Goal: Task Accomplishment & Management: Use online tool/utility

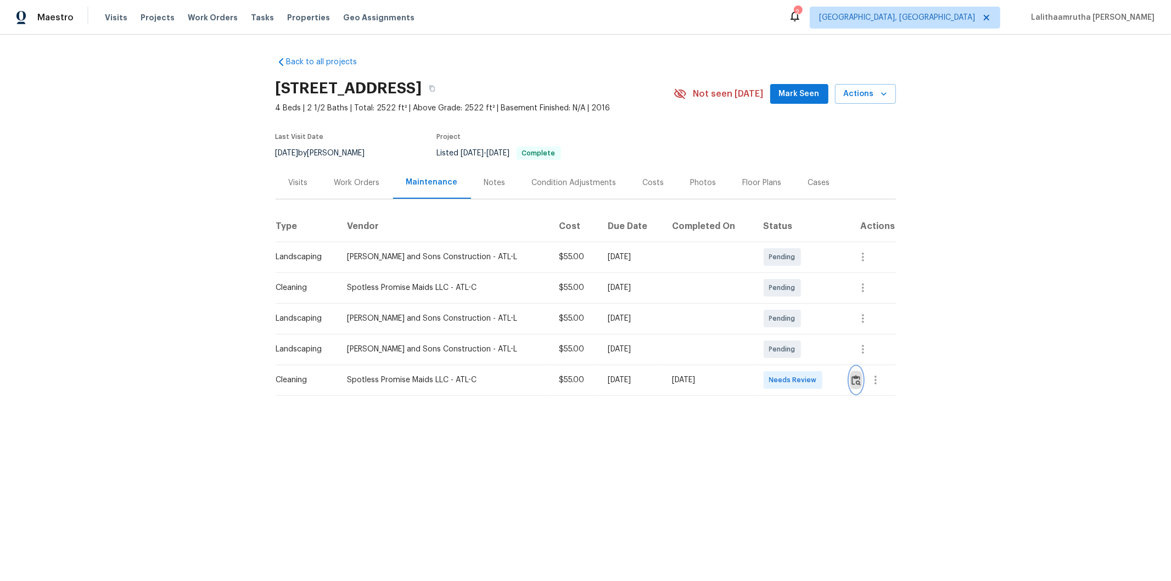
click at [852, 380] on img "button" at bounding box center [855, 380] width 9 height 10
click at [854, 388] on button "button" at bounding box center [856, 380] width 13 height 26
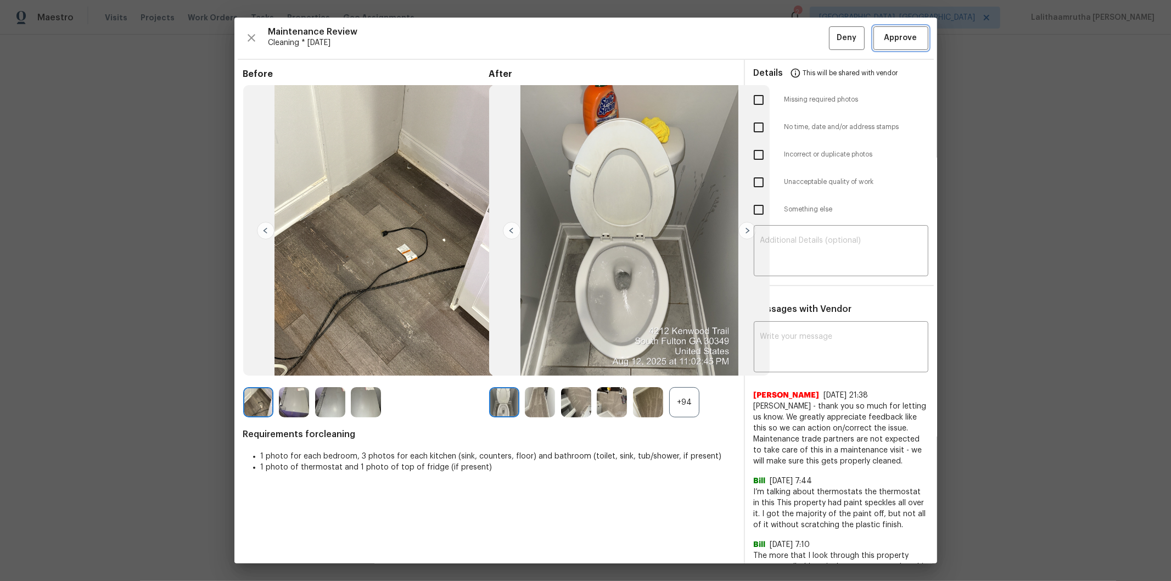
drag, startPoint x: 913, startPoint y: 29, endPoint x: 908, endPoint y: 40, distance: 11.8
click at [913, 30] on button "Approve" at bounding box center [900, 38] width 55 height 24
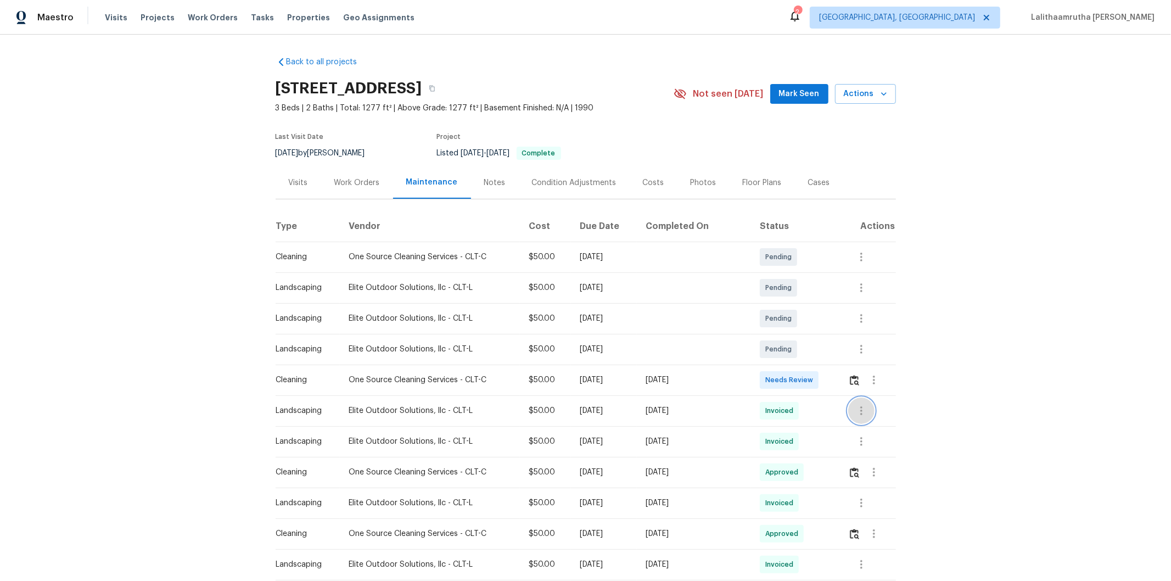
click at [832, 390] on icon "button" at bounding box center [861, 410] width 13 height 13
click at [832, 390] on ul "Message vendor View details Edit schedule" at bounding box center [883, 428] width 77 height 63
click at [832, 390] on div at bounding box center [585, 290] width 1171 height 581
click at [832, 390] on button "button" at bounding box center [874, 472] width 26 height 26
click at [832, 390] on li "View details" at bounding box center [895, 490] width 77 height 18
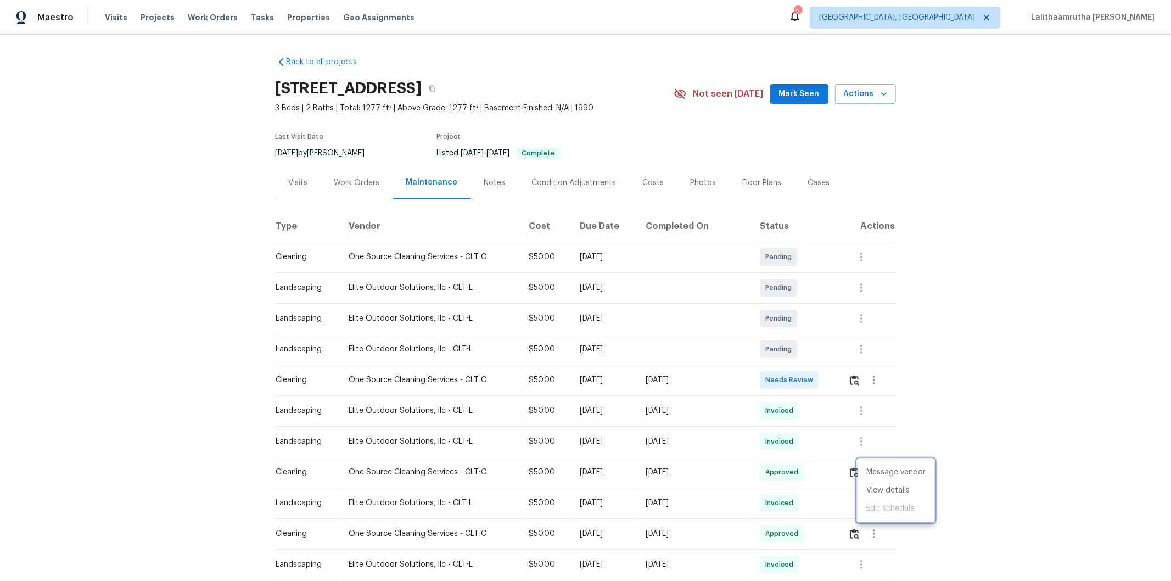
click at [832, 380] on div at bounding box center [585, 290] width 1171 height 581
click at [832, 380] on img "button" at bounding box center [854, 380] width 9 height 10
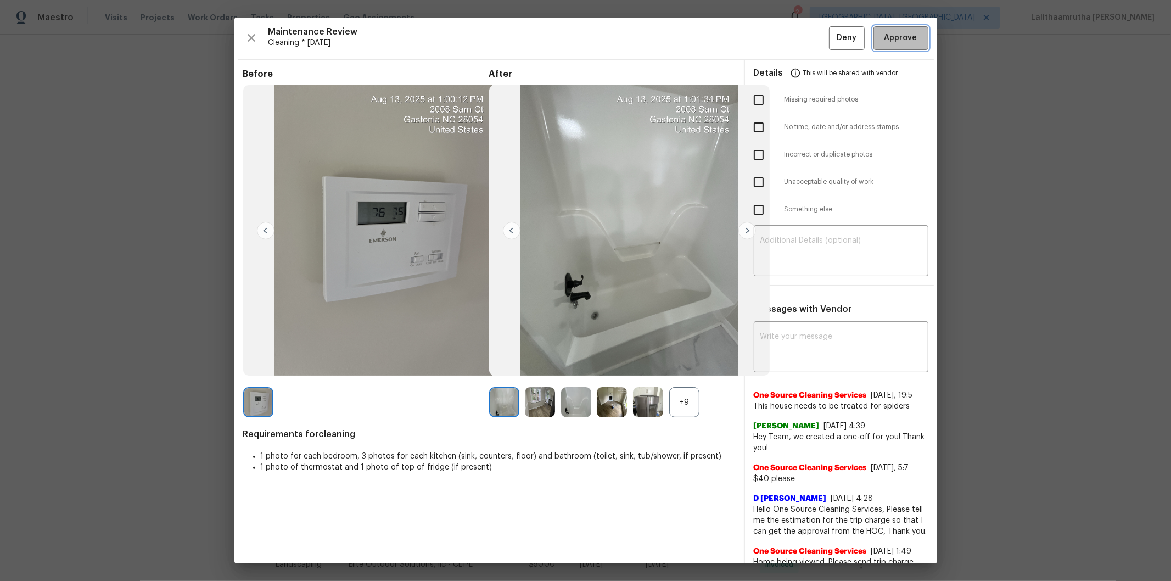
click at [832, 48] on button "Approve" at bounding box center [900, 38] width 55 height 24
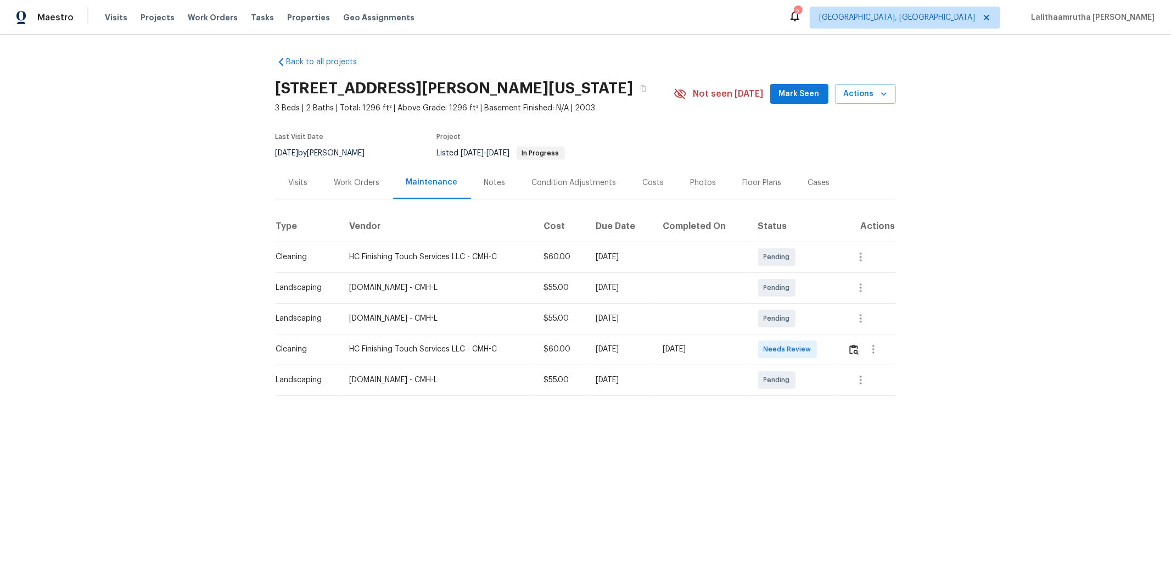
click at [847, 342] on td at bounding box center [867, 349] width 57 height 31
click at [849, 347] on img "button" at bounding box center [853, 349] width 9 height 10
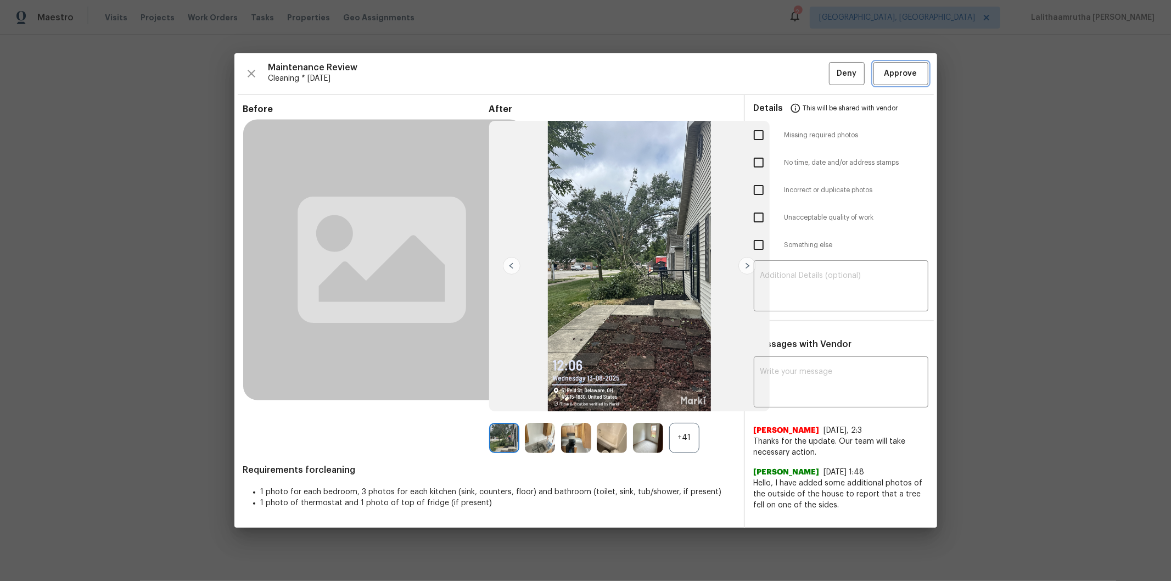
click at [889, 69] on span "Approve" at bounding box center [900, 74] width 33 height 14
